Goal: Transaction & Acquisition: Purchase product/service

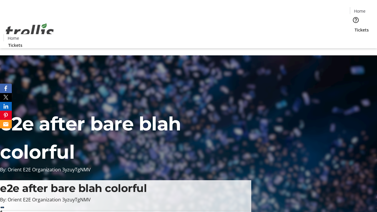
click at [355, 27] on span "Tickets" at bounding box center [362, 30] width 14 height 6
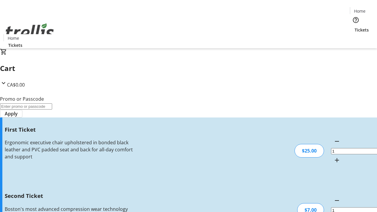
type input "2"
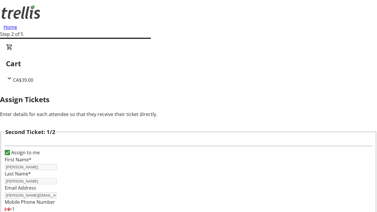
type input "[EMAIL_ADDRESS][DOMAIN_NAME]"
